Goal: Task Accomplishment & Management: Use online tool/utility

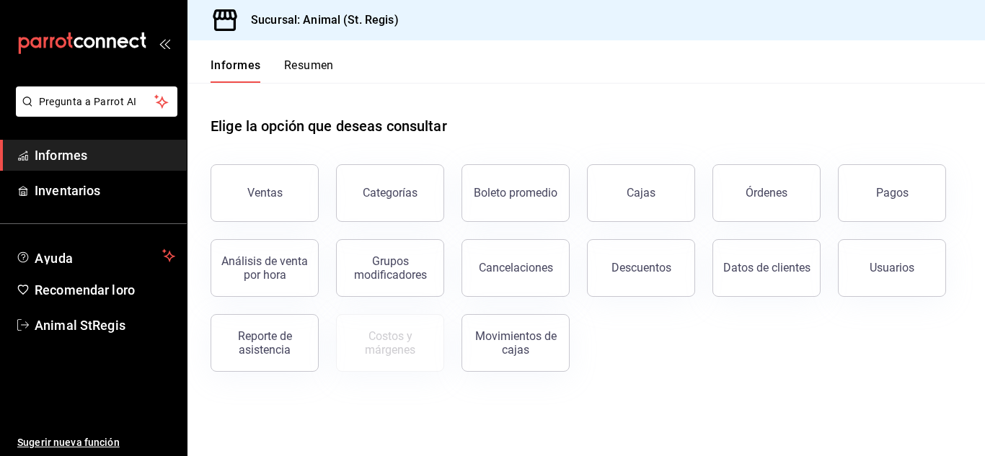
click at [897, 207] on button "Pagos" at bounding box center [891, 193] width 108 height 58
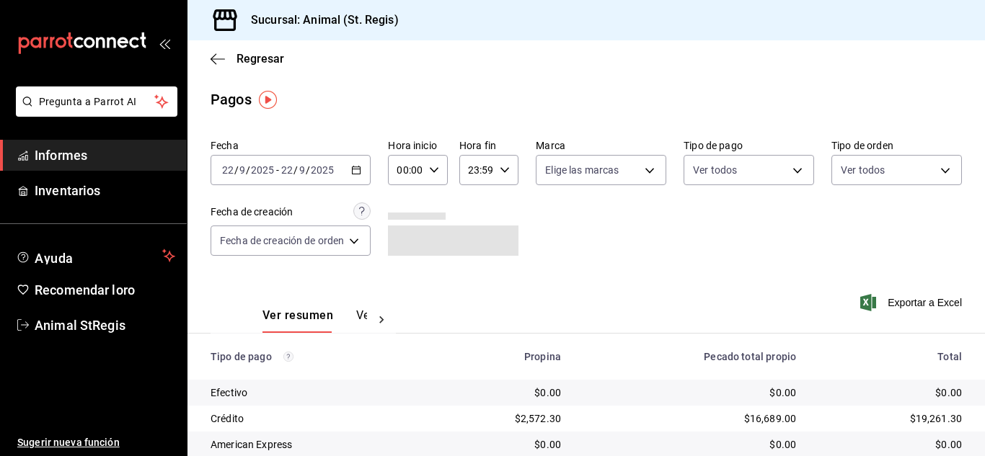
click at [397, 169] on input "00:00" at bounding box center [405, 170] width 35 height 29
click at [402, 226] on button "07" at bounding box center [404, 232] width 23 height 29
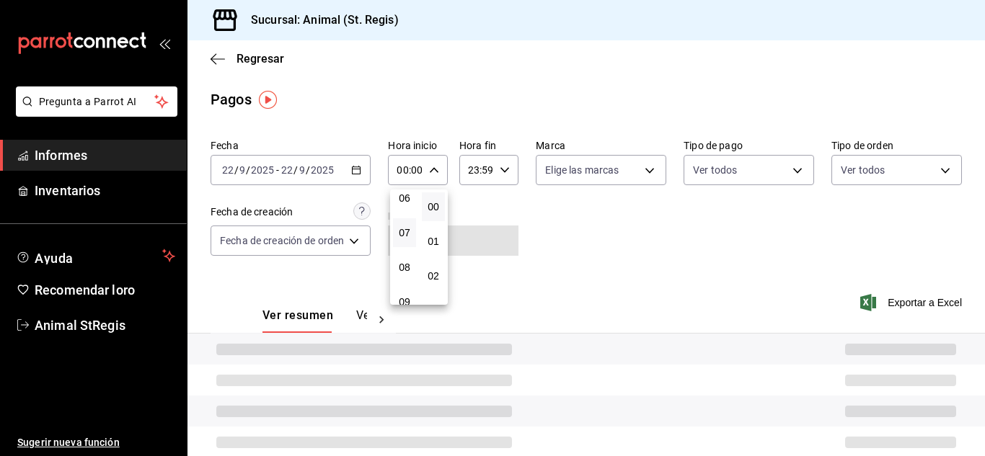
type input "07:00"
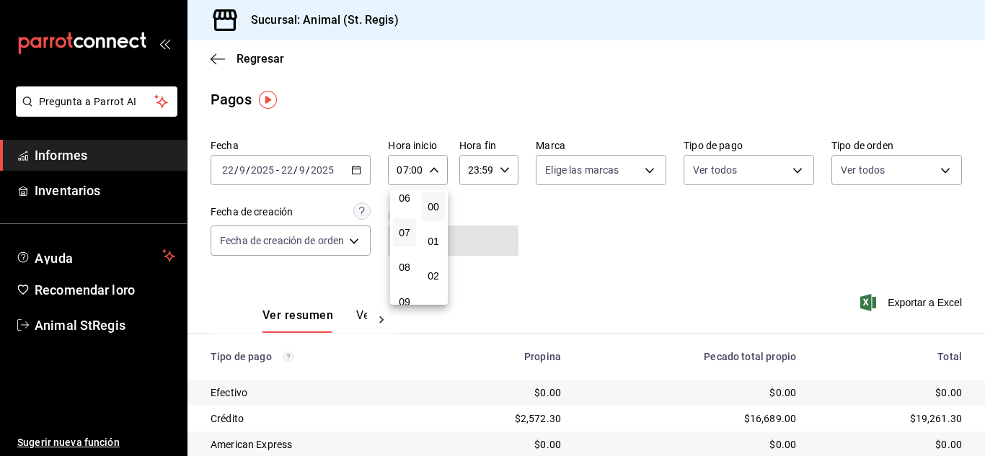
click at [629, 221] on div at bounding box center [492, 228] width 985 height 456
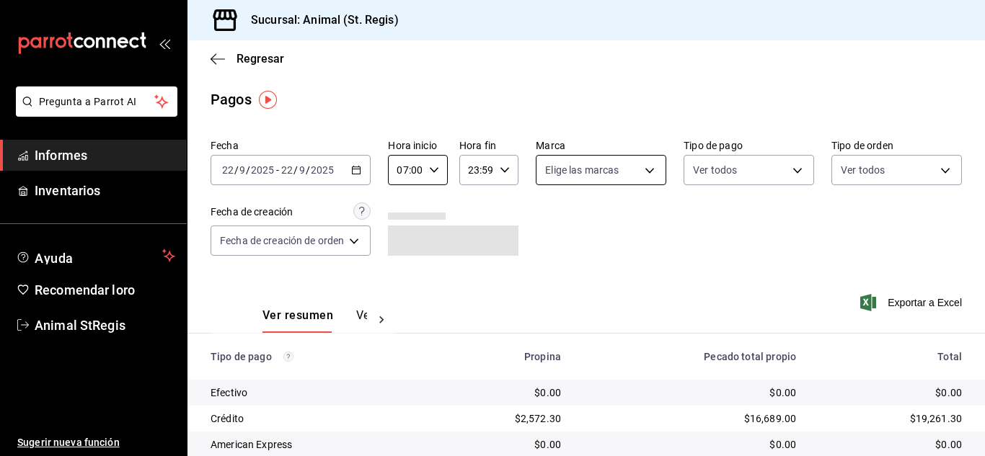
click at [596, 174] on body "Pregunta a Parrot AI Informes Inventarios Ayuda Recomendar loro Animal StRegis …" at bounding box center [492, 228] width 985 height 456
click at [550, 228] on input "checkbox" at bounding box center [549, 226] width 13 height 13
checkbox input "true"
type input "3f39fcdc-c8c4-4fff-883a-47b345d9391c"
checkbox input "true"
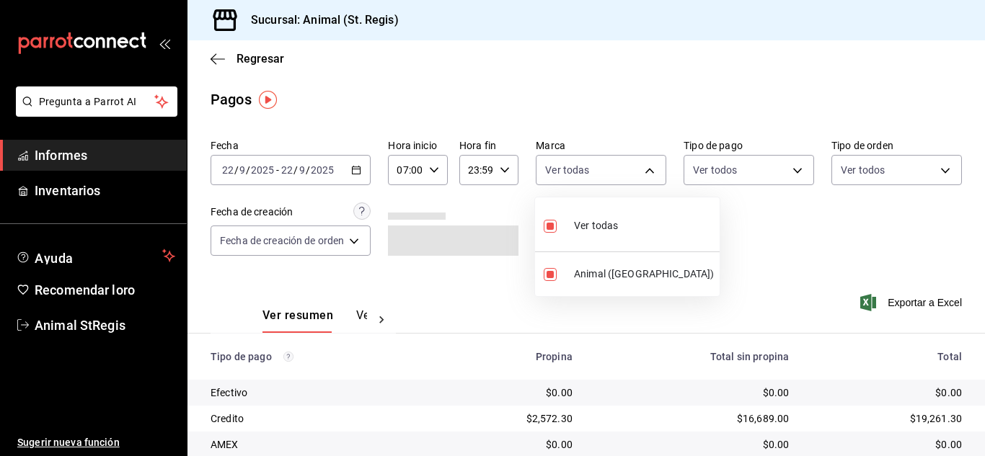
click at [809, 221] on div at bounding box center [492, 228] width 985 height 456
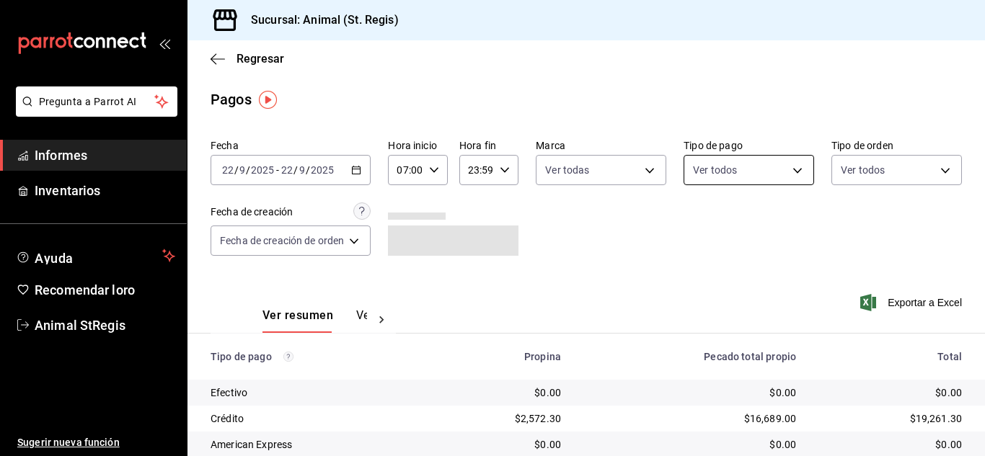
click at [681, 173] on body "Pregunta a Parrot AI Informes Inventarios Ayuda Recomendar loro Animal StRegis …" at bounding box center [492, 228] width 985 height 456
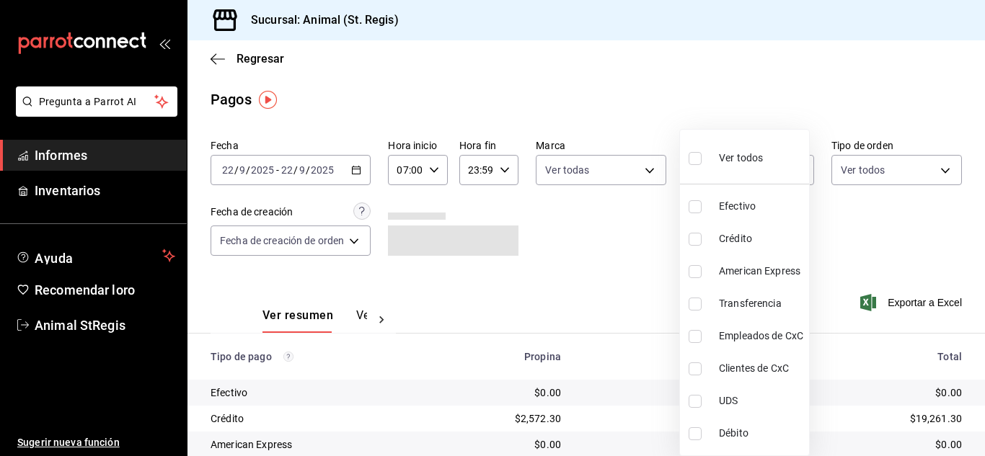
click at [696, 161] on input "checkbox" at bounding box center [694, 158] width 13 height 13
checkbox input "true"
type input "5a0f3365-d715-4940-adc4-656debb7822a,fc07b02b-84a7-4dba-9bff-98bba82b1290,ff2b0…"
checkbox input "true"
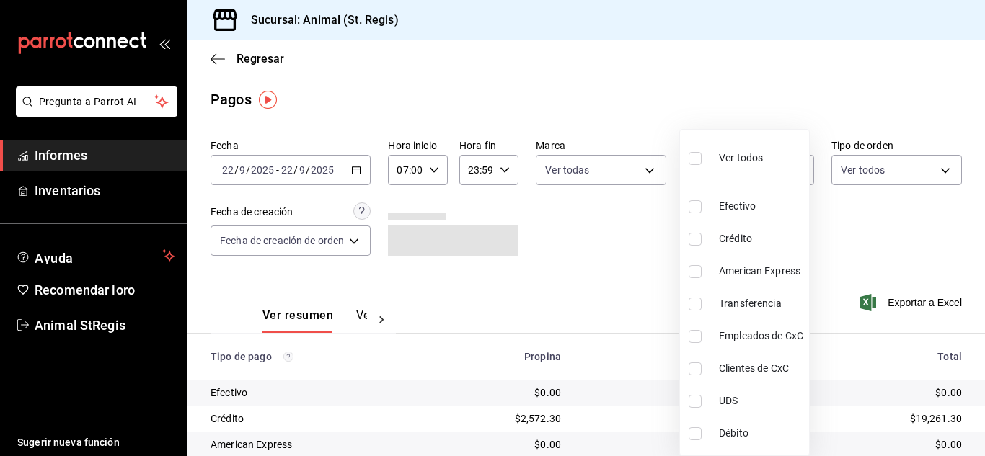
checkbox input "true"
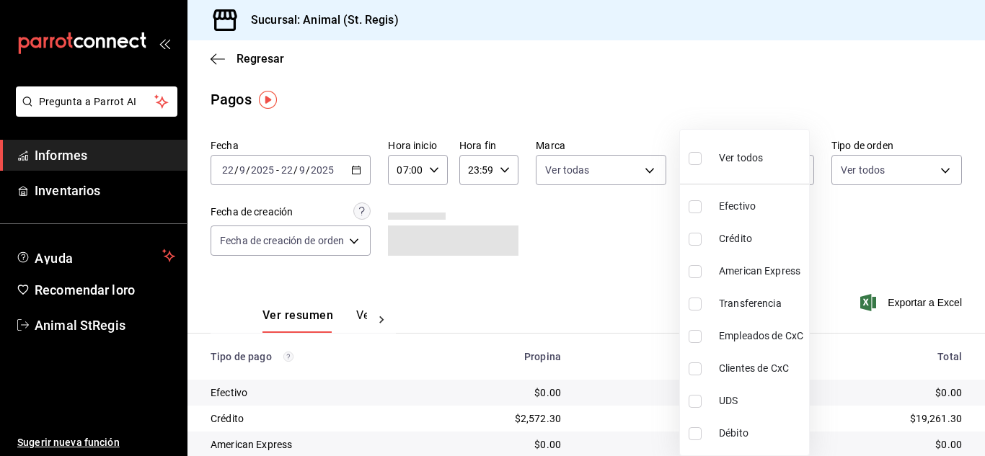
checkbox input "true"
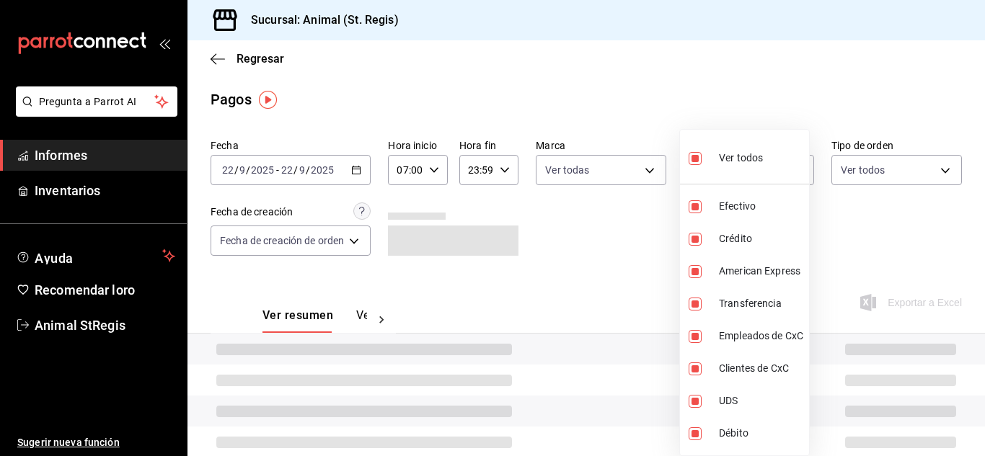
click at [653, 99] on div at bounding box center [492, 228] width 985 height 456
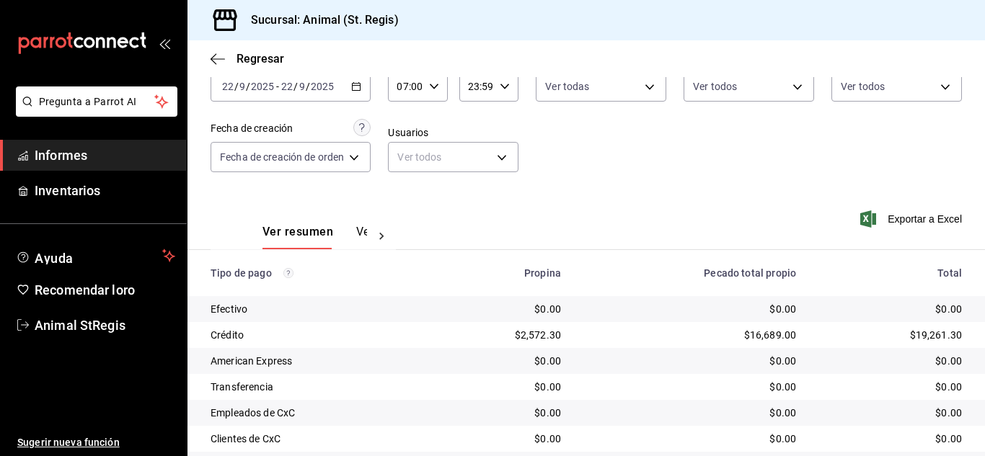
scroll to position [181, 0]
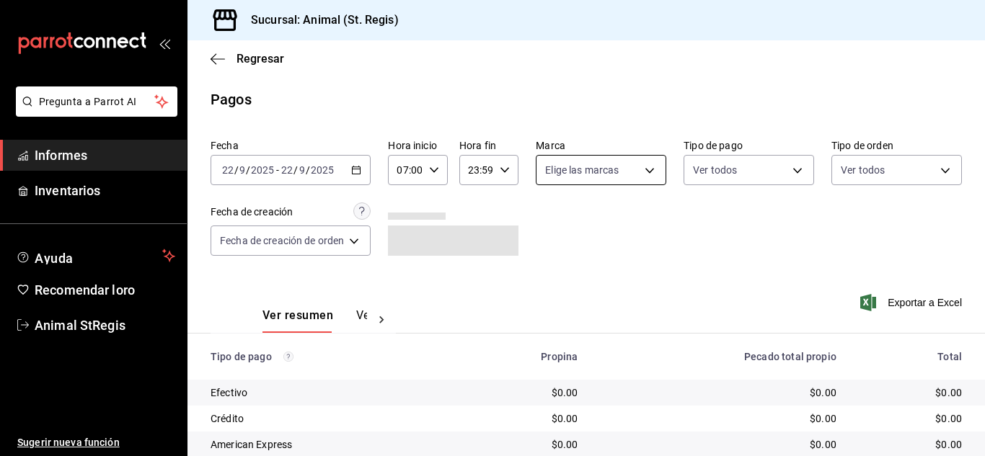
click at [587, 169] on body "Pregunta a Parrot AI Informes Inventarios Ayuda Recomendar loro Animal StRegis …" at bounding box center [492, 228] width 985 height 456
click at [552, 221] on input "checkbox" at bounding box center [549, 226] width 13 height 13
checkbox input "true"
type input "3f39fcdc-c8c4-4fff-883a-47b345d9391c"
checkbox input "true"
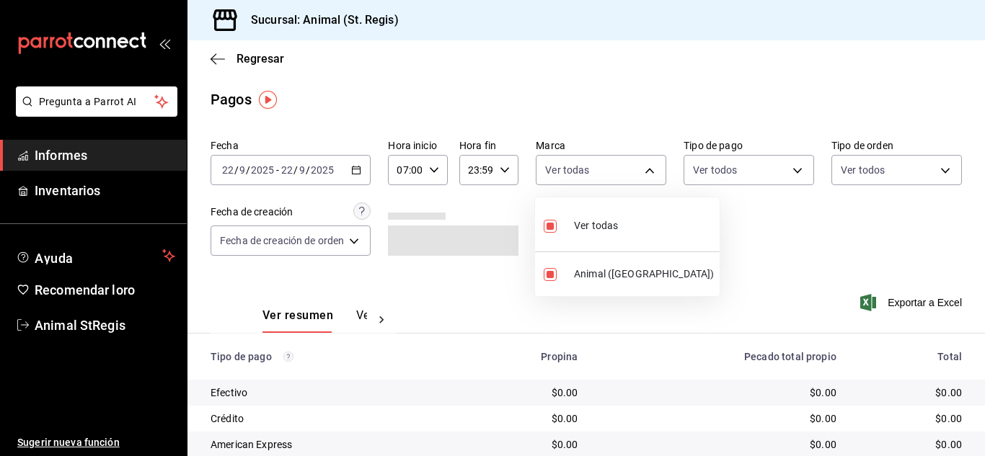
click at [599, 103] on div at bounding box center [492, 228] width 985 height 456
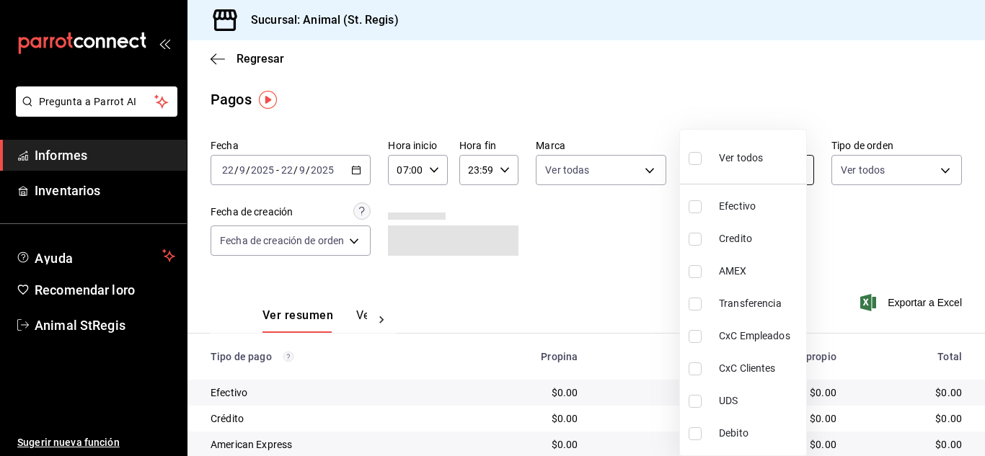
click at [742, 172] on body "Pregunta a Parrot AI Informes Inventarios Ayuda Recomendar loro Animal StRegis …" at bounding box center [492, 228] width 985 height 456
click at [695, 152] on input "checkbox" at bounding box center [694, 158] width 13 height 13
checkbox input "true"
type input "5a0f3365-d715-4940-adc4-656debb7822a,fc07b02b-84a7-4dba-9bff-98bba82b1290,ff2b0…"
checkbox input "true"
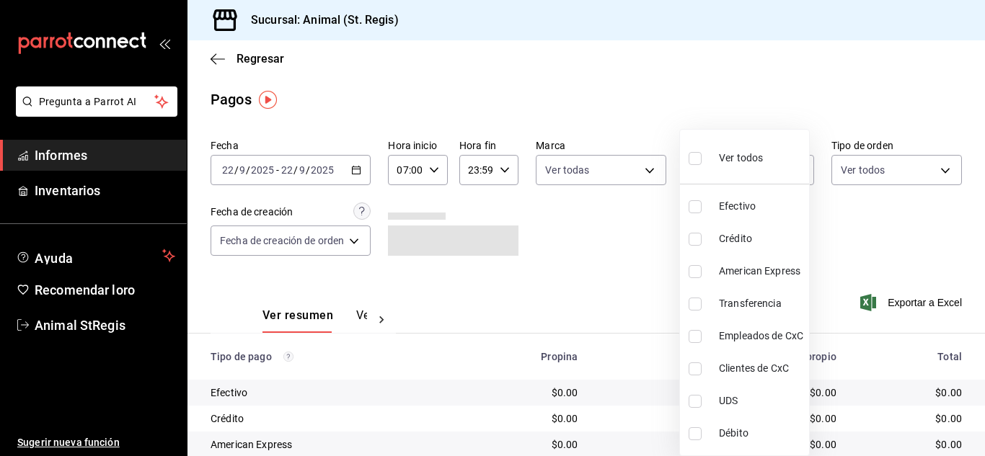
checkbox input "true"
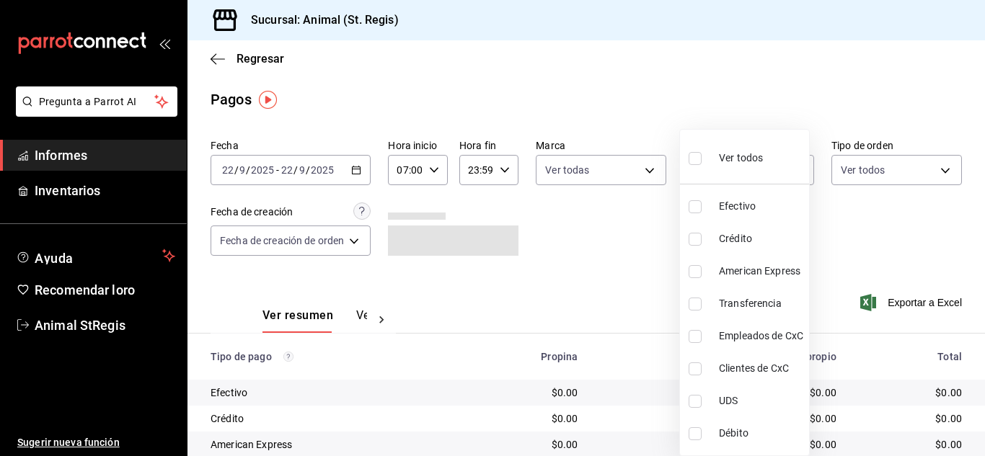
checkbox input "true"
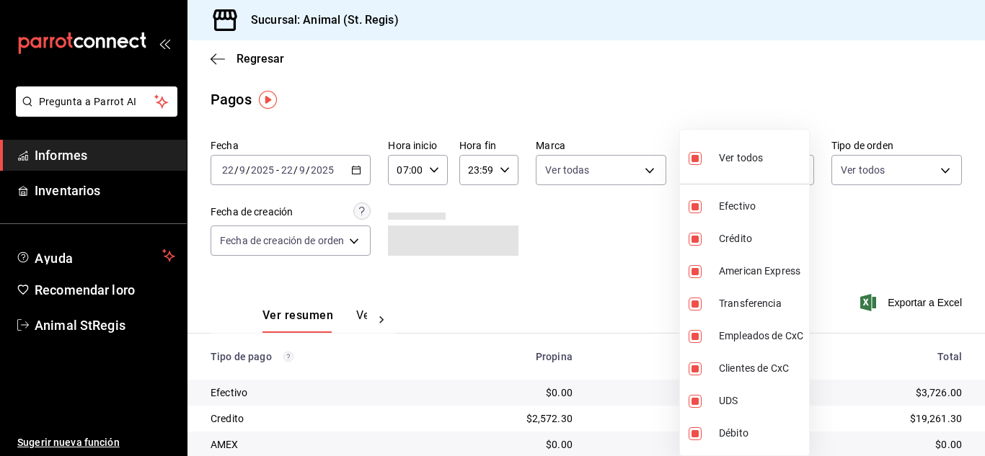
click at [641, 123] on div at bounding box center [492, 228] width 985 height 456
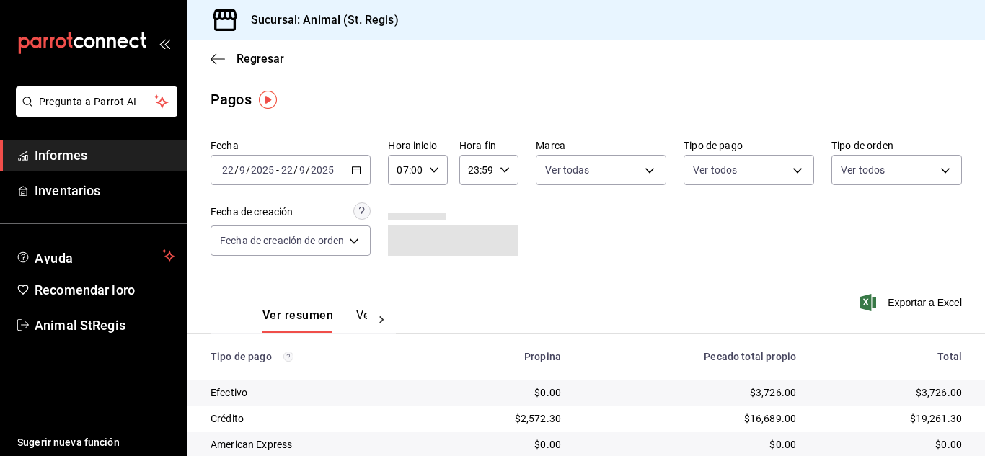
click at [709, 104] on div "Ver todos Efectivo Crédito American Express Transferencia Empleados de CxC Clie…" at bounding box center [492, 228] width 985 height 456
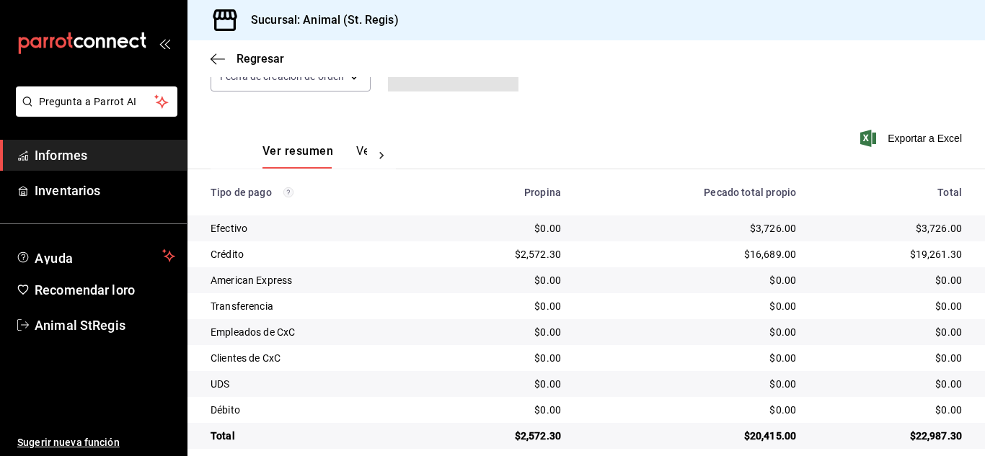
scroll to position [181, 0]
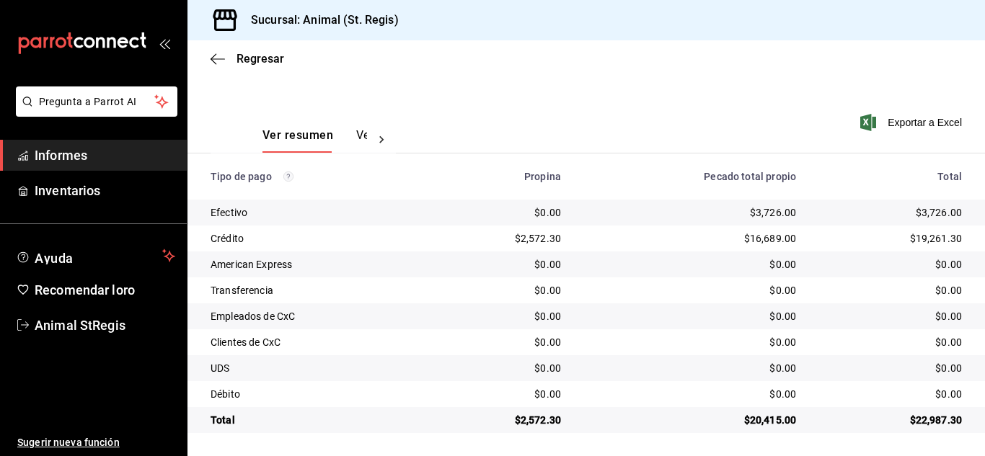
click at [512, 123] on div "Ver resumen Ver pagos Exportar a Excel" at bounding box center [585, 131] width 797 height 77
click at [257, 62] on font "Regresar" at bounding box center [260, 59] width 48 height 14
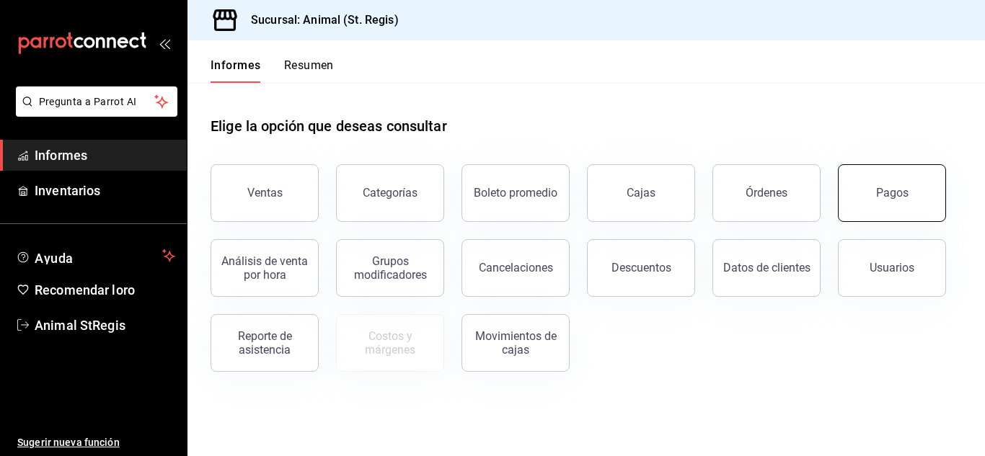
click at [932, 200] on button "Pagos" at bounding box center [891, 193] width 108 height 58
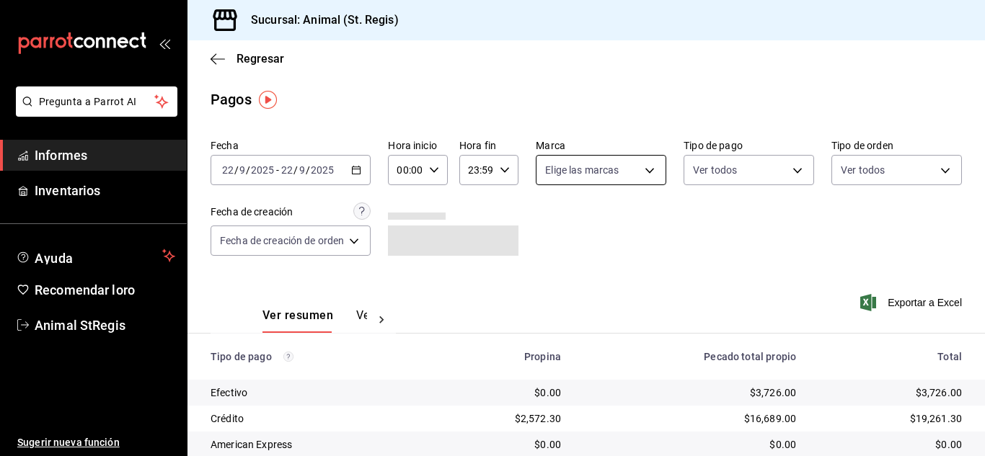
click at [579, 172] on body "Pregunta a Parrot AI Informes Inventarios Ayuda Recomendar loro Animal StRegis …" at bounding box center [492, 228] width 985 height 456
click at [553, 226] on input "checkbox" at bounding box center [549, 226] width 13 height 13
checkbox input "true"
type input "3f39fcdc-c8c4-4fff-883a-47b345d9391c"
checkbox input "true"
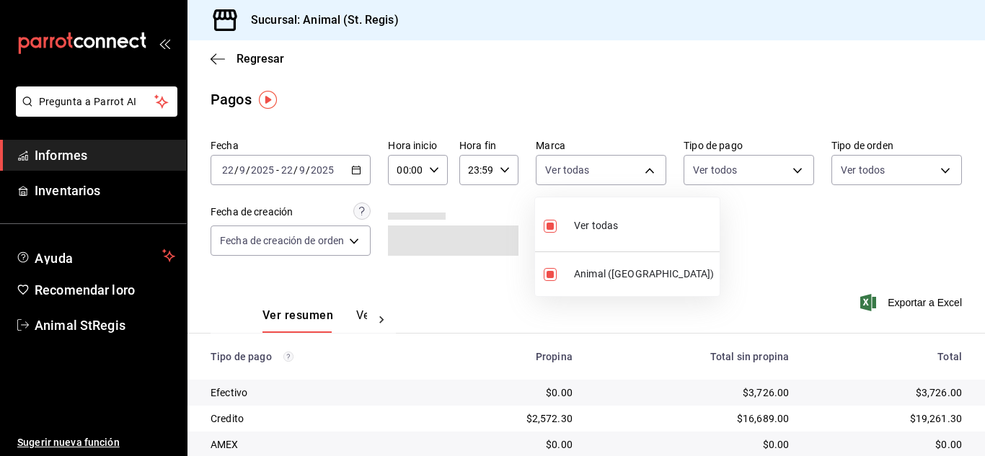
drag, startPoint x: 870, startPoint y: 244, endPoint x: 726, endPoint y: 171, distance: 161.8
click at [860, 241] on div at bounding box center [492, 228] width 985 height 456
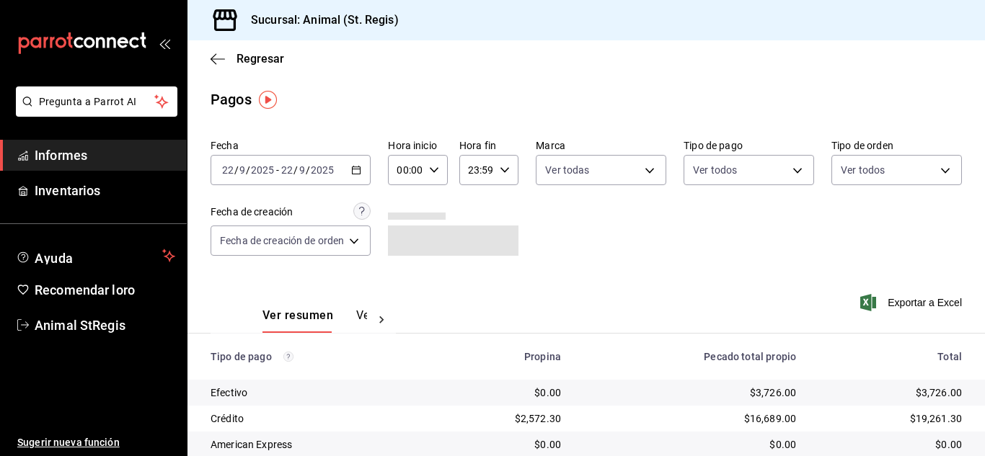
click at [717, 162] on body "Pregunta a Parrot AI Informes Inventarios Ayuda Recomendar loro Animal StRegis …" at bounding box center [492, 228] width 985 height 456
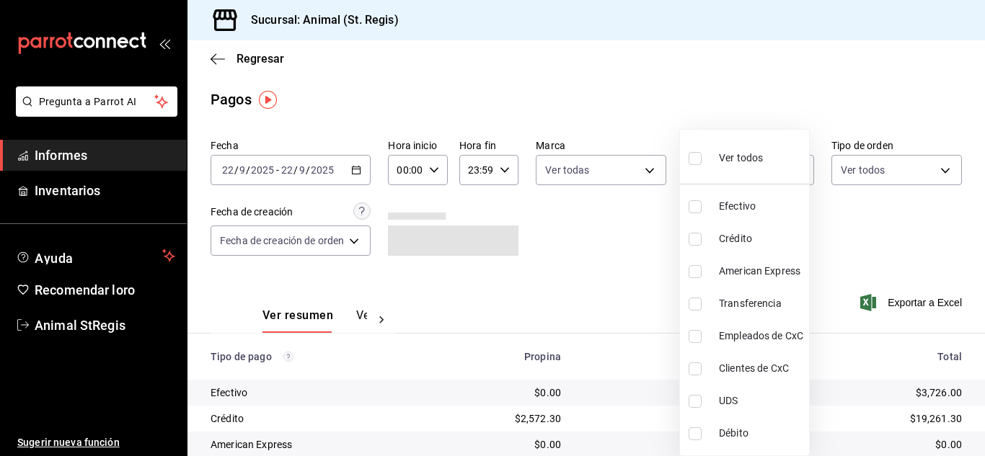
click at [695, 160] on input "checkbox" at bounding box center [694, 158] width 13 height 13
checkbox input "true"
type input "5a0f3365-d715-4940-adc4-656debb7822a,fc07b02b-84a7-4dba-9bff-98bba82b1290,ff2b0…"
checkbox input "true"
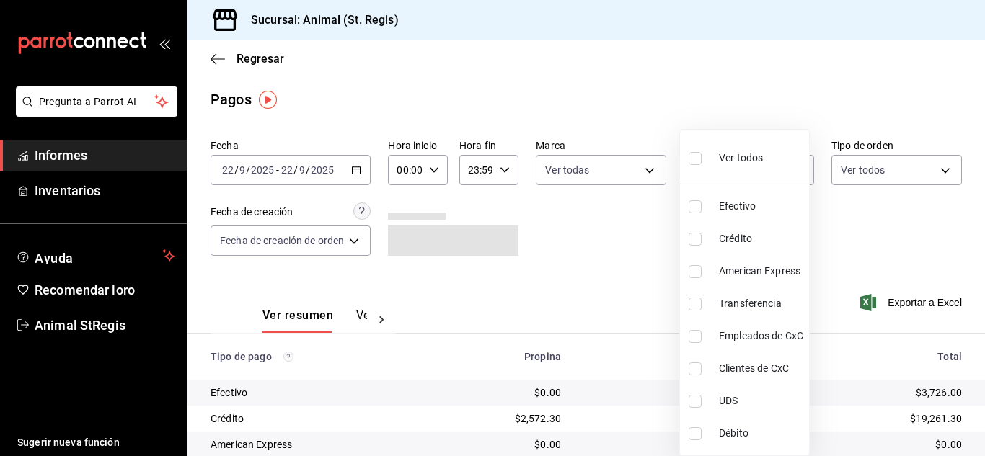
checkbox input "true"
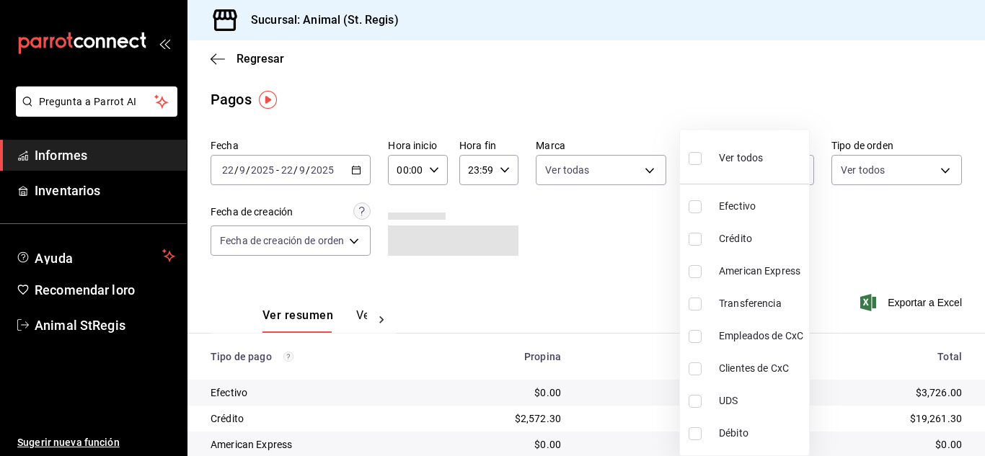
checkbox input "true"
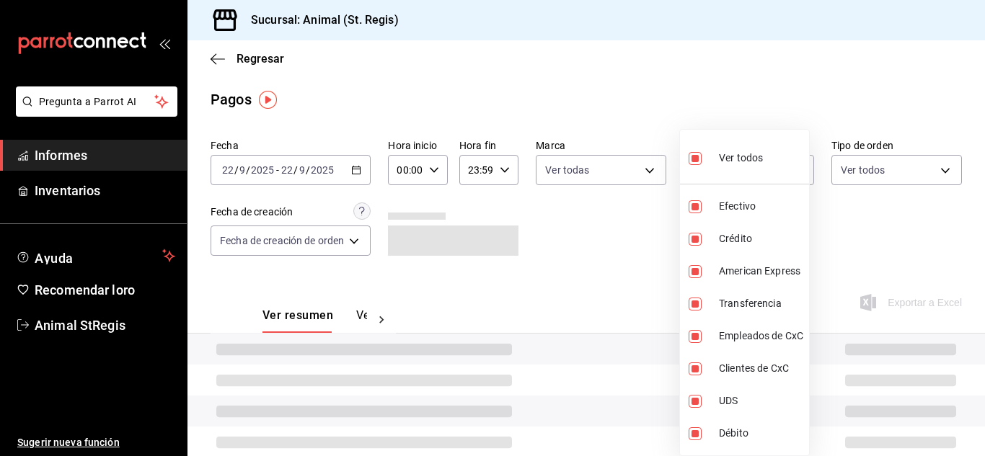
click at [642, 79] on div at bounding box center [492, 228] width 985 height 456
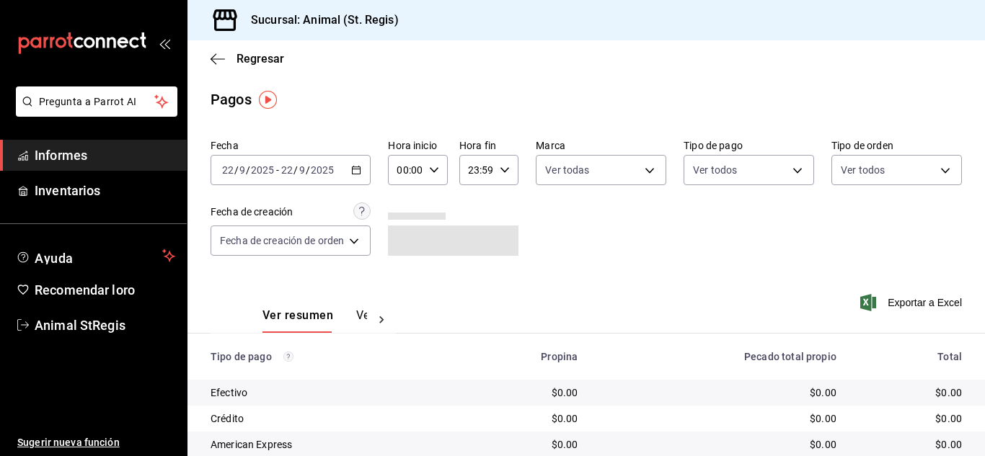
click at [659, 241] on div "Fecha 2025-09-22 22 / 9 / 2025 - 2025-09-22 22 / 9 / 2025 Hora inicio 00:00 Hor…" at bounding box center [585, 203] width 751 height 140
click at [614, 173] on body "Pregunta a Parrot AI Informes Inventarios Ayuda Recomendar loro Animal StRegis …" at bounding box center [492, 228] width 985 height 456
click at [552, 226] on input "checkbox" at bounding box center [549, 226] width 13 height 13
checkbox input "true"
type input "3f39fcdc-c8c4-4fff-883a-47b345d9391c"
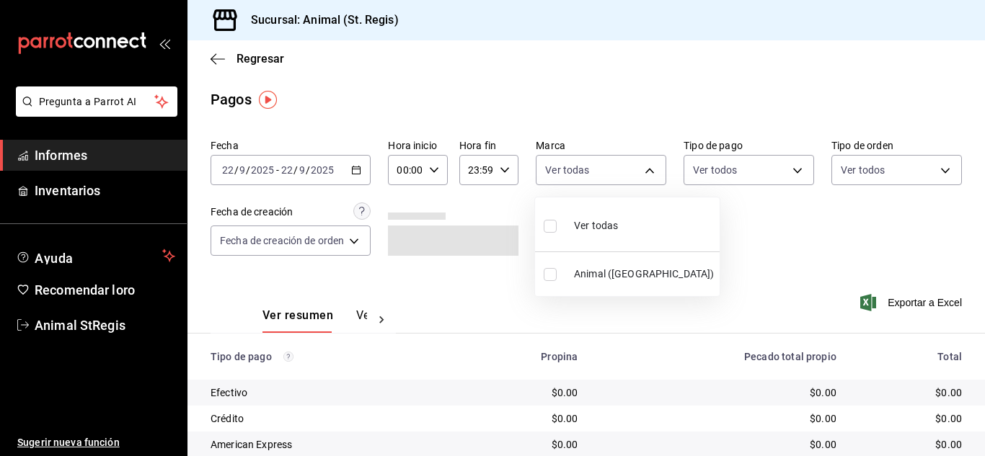
checkbox input "true"
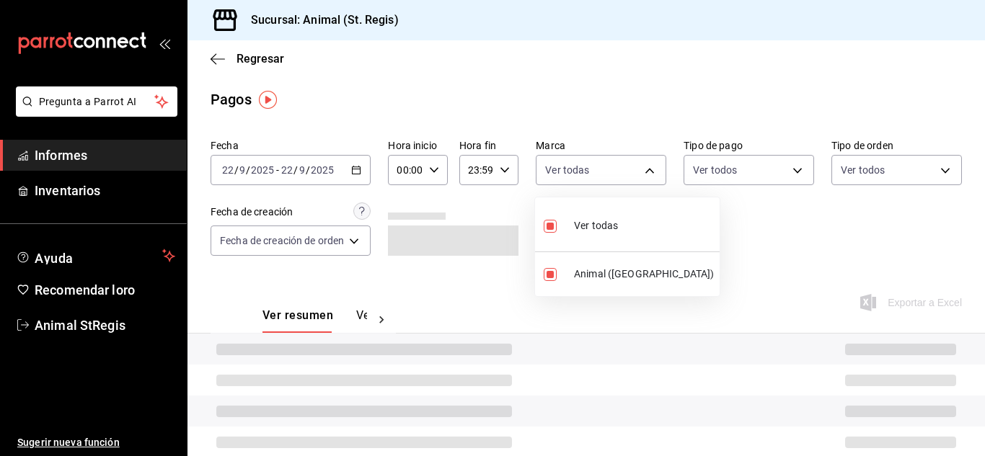
click at [736, 219] on div at bounding box center [492, 228] width 985 height 456
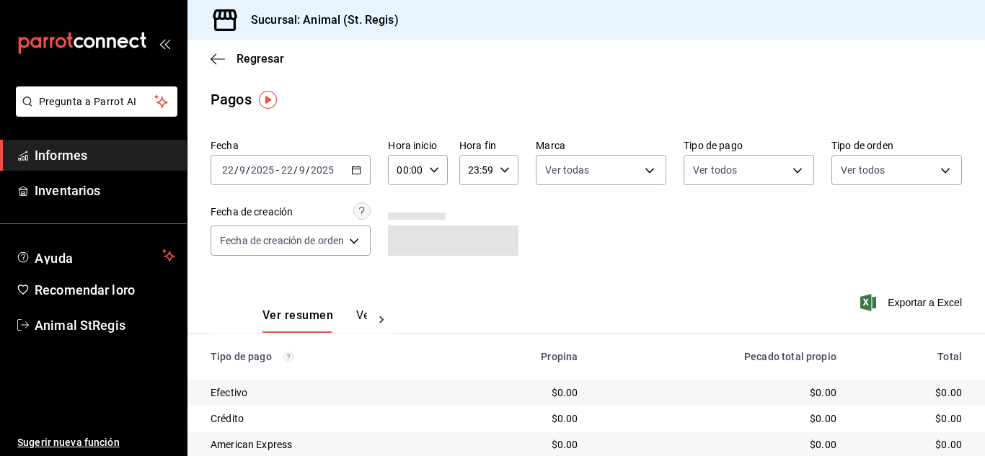
click at [731, 169] on body "Pregunta a Parrot AI Informes Inventarios Ayuda Recomendar loro Animal StRegis …" at bounding box center [492, 228] width 985 height 456
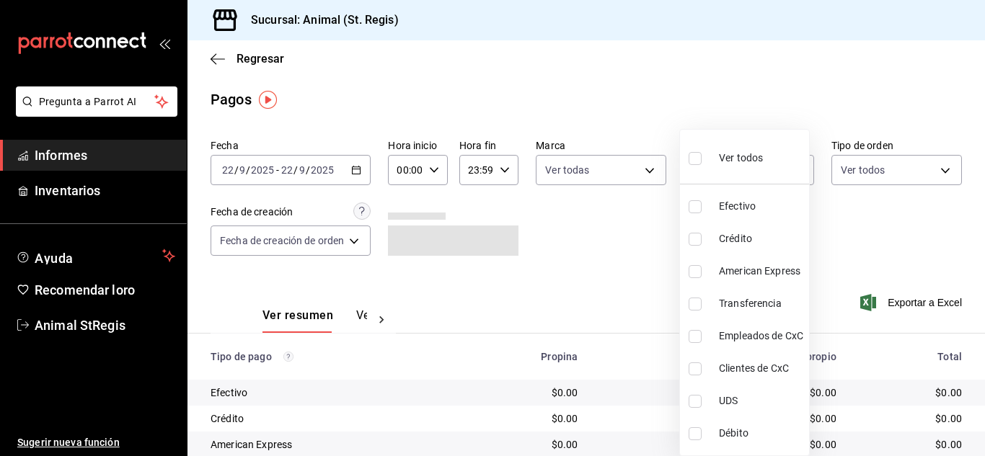
click at [694, 161] on input "checkbox" at bounding box center [694, 158] width 13 height 13
checkbox input "true"
type input "5a0f3365-d715-4940-adc4-656debb7822a,fc07b02b-84a7-4dba-9bff-98bba82b1290,ff2b0…"
checkbox input "true"
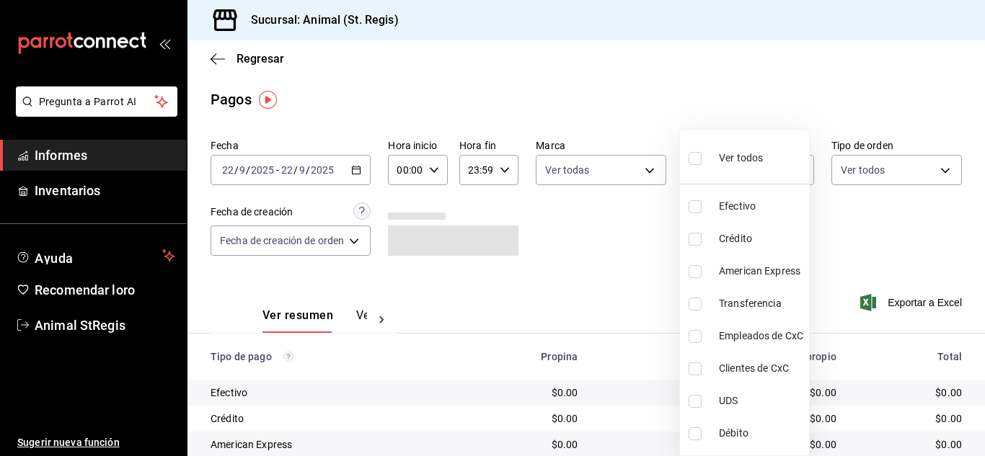
checkbox input "true"
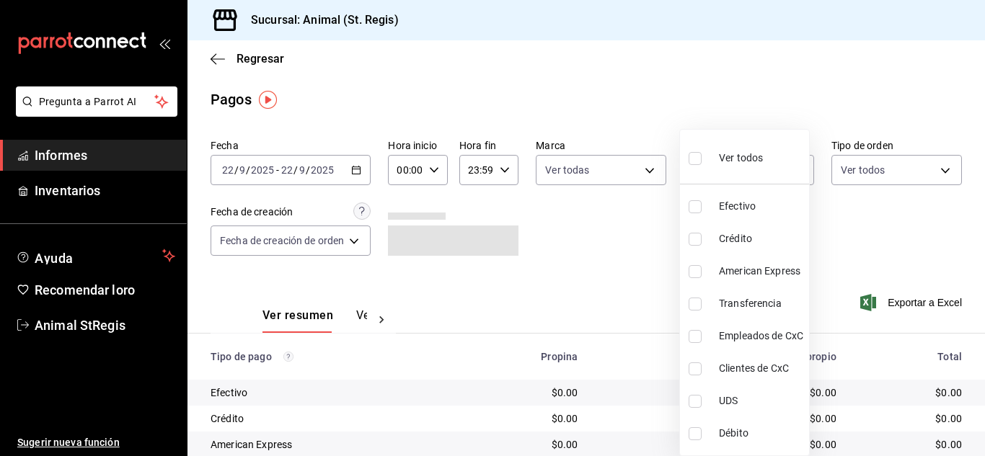
checkbox input "true"
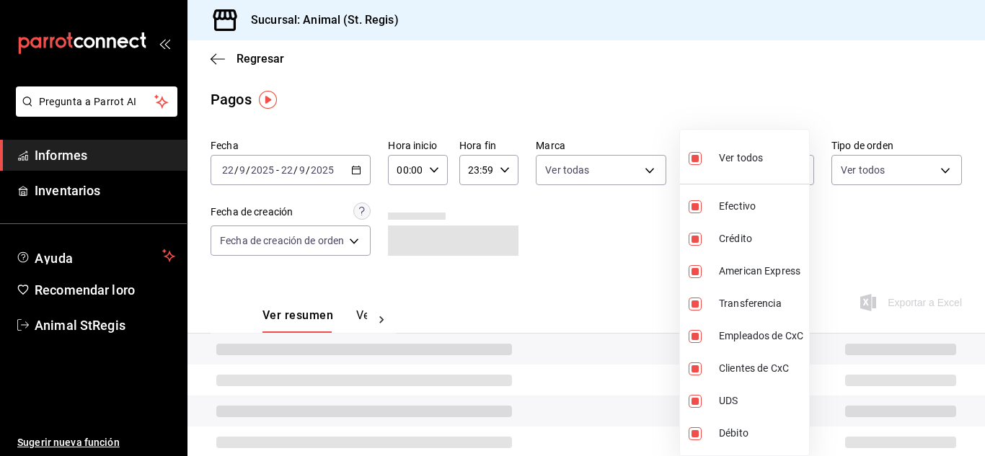
click at [672, 128] on div at bounding box center [492, 228] width 985 height 456
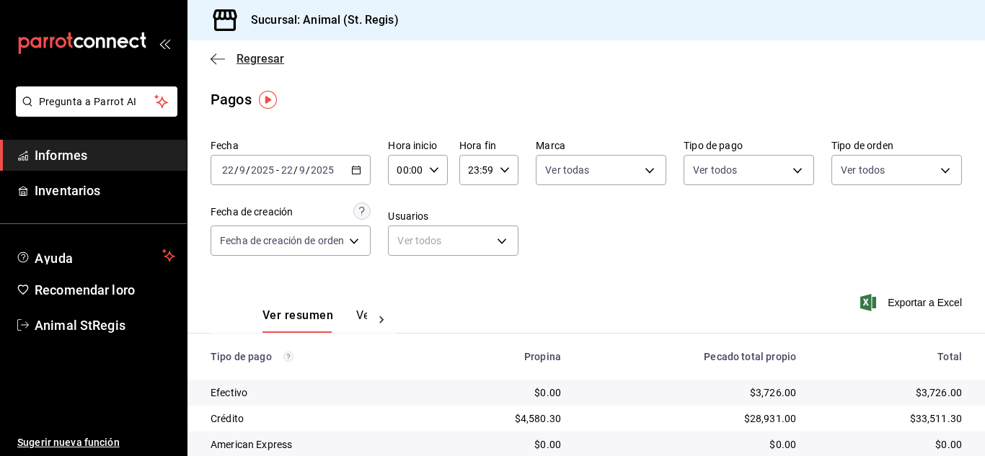
click at [262, 55] on font "Regresar" at bounding box center [260, 59] width 48 height 14
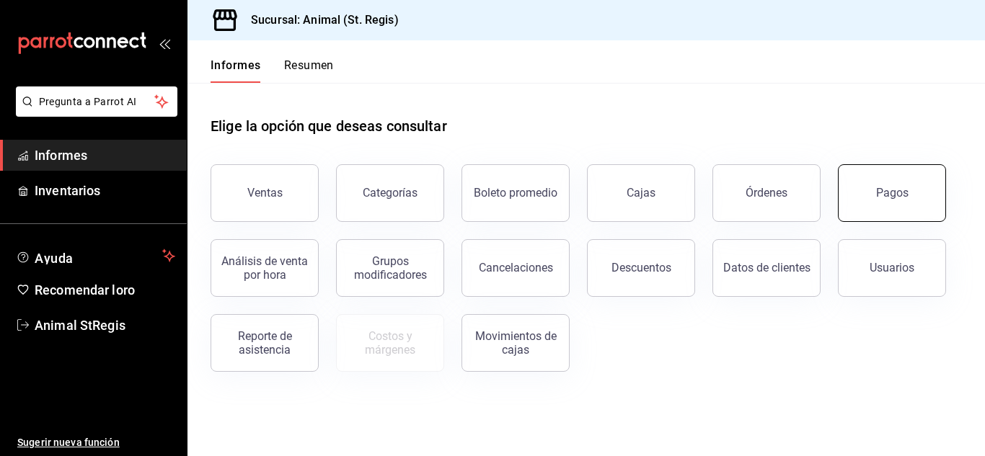
click at [889, 192] on font "Pagos" at bounding box center [892, 193] width 32 height 14
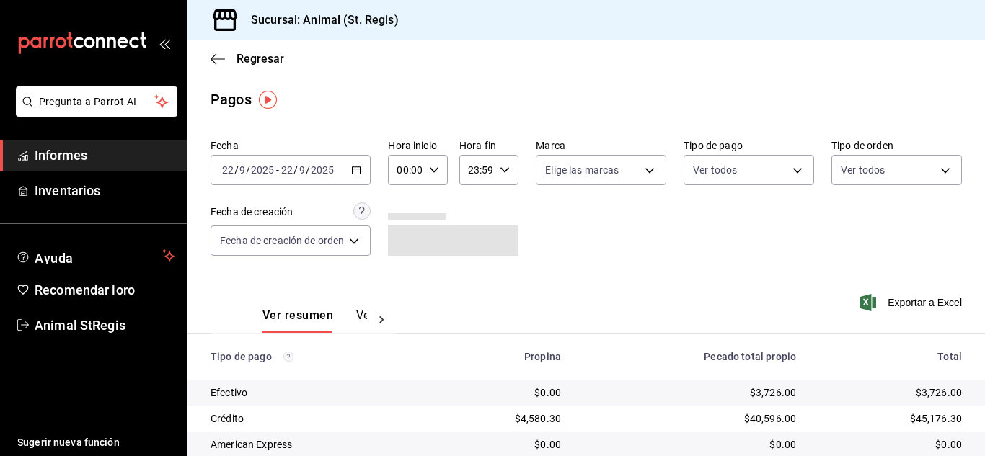
click at [437, 172] on icon "button" at bounding box center [434, 170] width 10 height 10
click at [405, 276] on font "02" at bounding box center [405, 276] width 12 height 12
type input "02:00"
click at [399, 288] on font "04" at bounding box center [405, 288] width 12 height 12
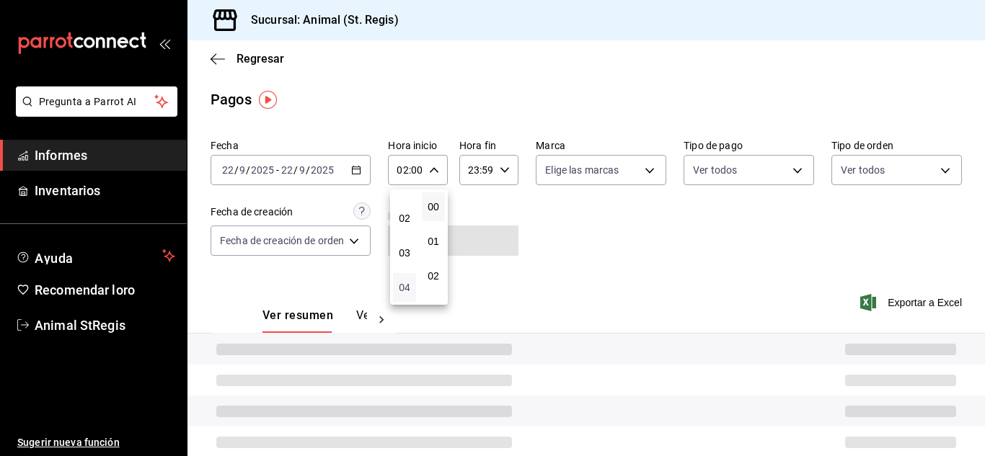
type input "04:00"
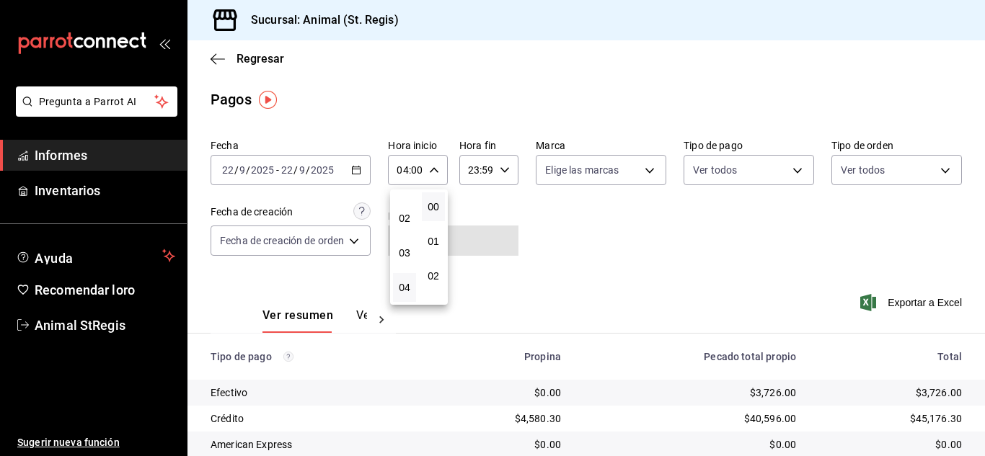
drag, startPoint x: 977, startPoint y: 302, endPoint x: 974, endPoint y: 451, distance: 149.2
click at [974, 451] on div at bounding box center [492, 228] width 985 height 456
click at [820, 290] on div "Exportar a Excel" at bounding box center [890, 303] width 141 height 60
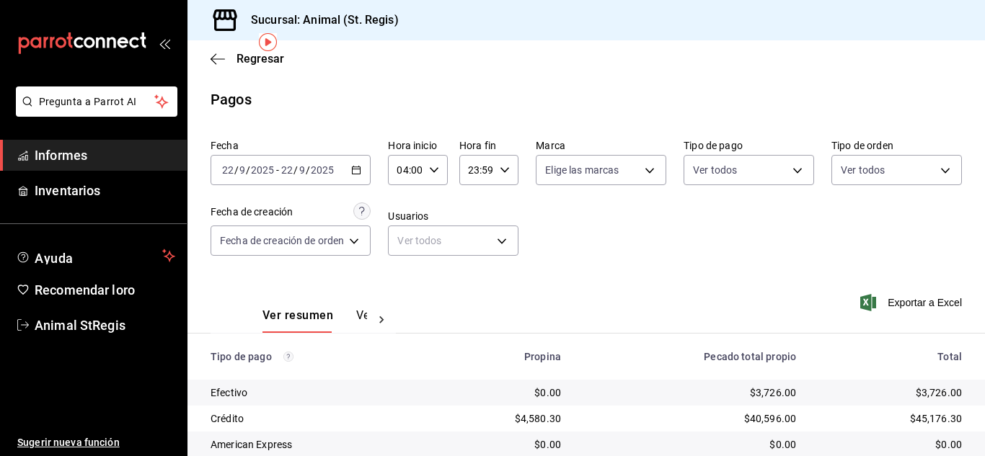
scroll to position [181, 0]
